Goal: Task Accomplishment & Management: Manage account settings

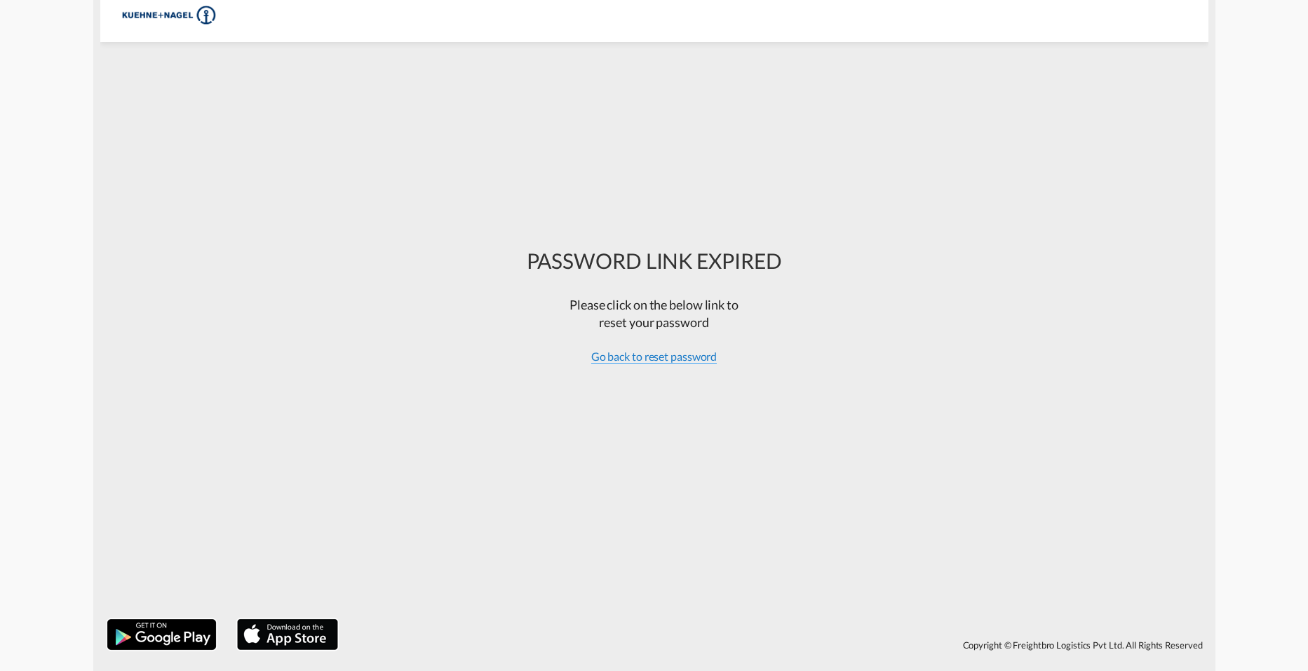
click at [636, 356] on span "Go back to reset password" at bounding box center [654, 356] width 126 height 14
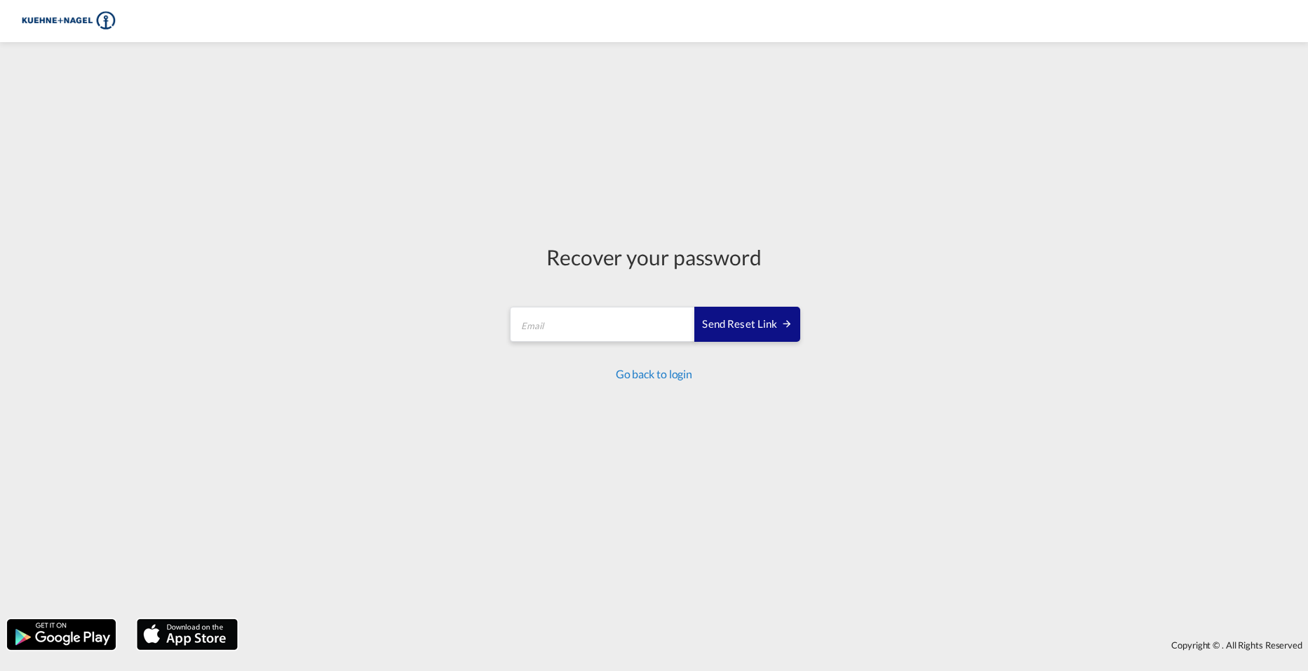
click at [645, 370] on link "Go back to login" at bounding box center [654, 373] width 76 height 13
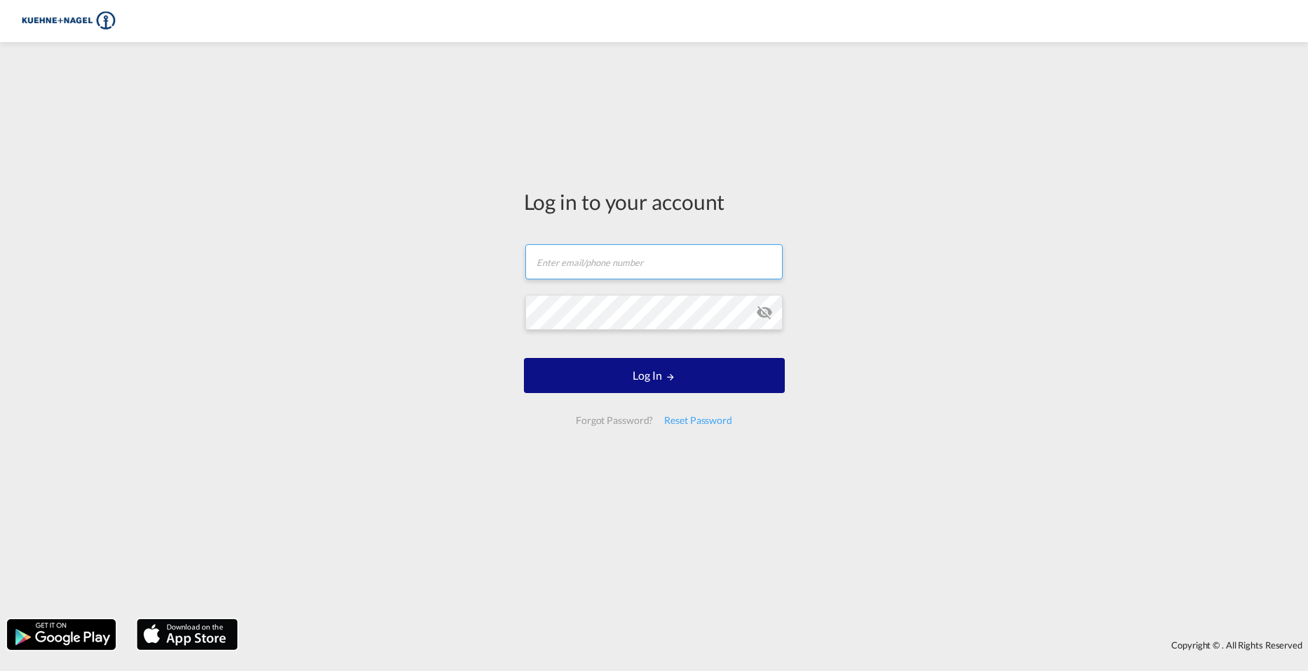
type input "[PERSON_NAME][EMAIL_ADDRESS][PERSON_NAME][PERSON_NAME][DOMAIN_NAME]"
click at [674, 267] on input "[PERSON_NAME][EMAIL_ADDRESS][PERSON_NAME][PERSON_NAME][DOMAIN_NAME]" at bounding box center [653, 261] width 257 height 35
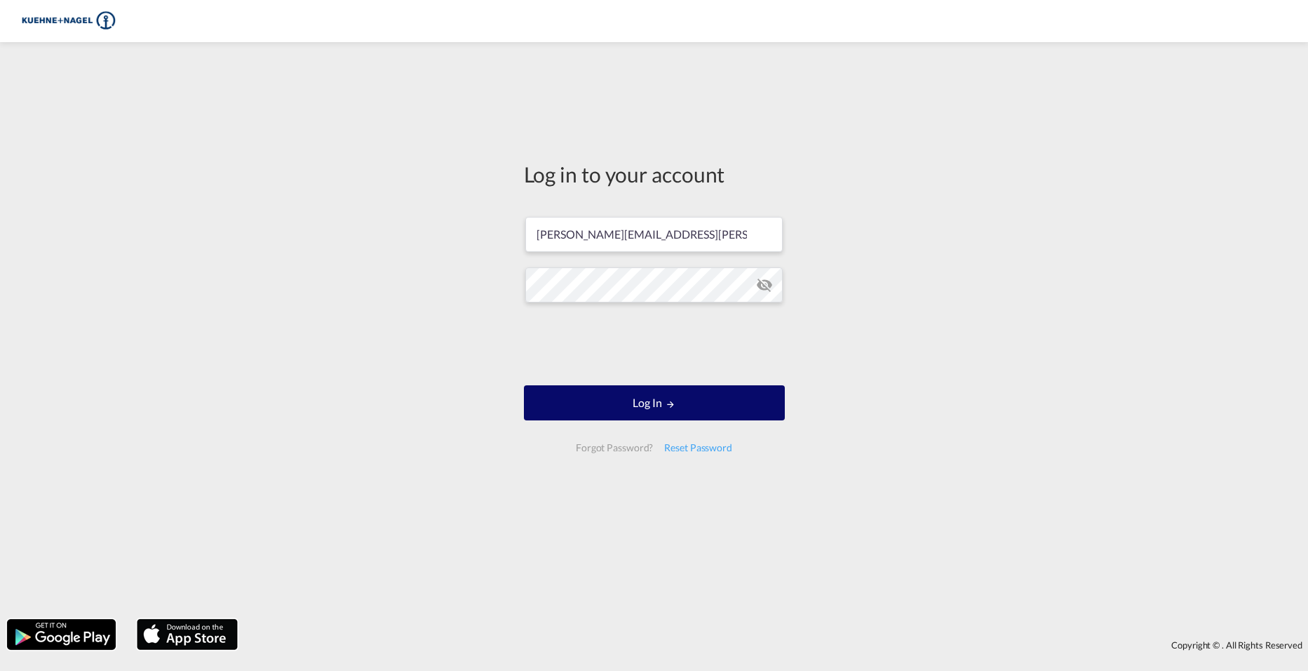
click at [698, 398] on button "Log In" at bounding box center [654, 402] width 261 height 35
